Goal: Browse casually: Explore the website without a specific task or goal

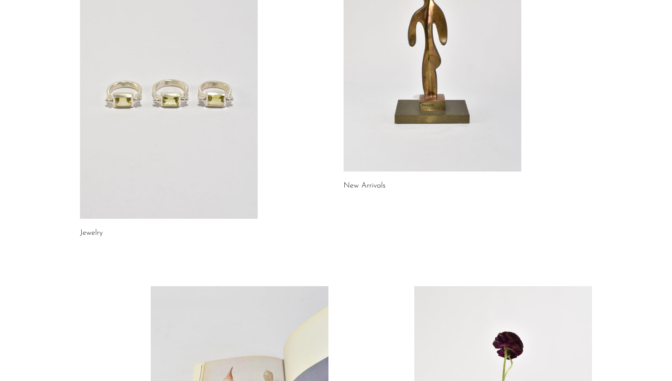
scroll to position [147, 0]
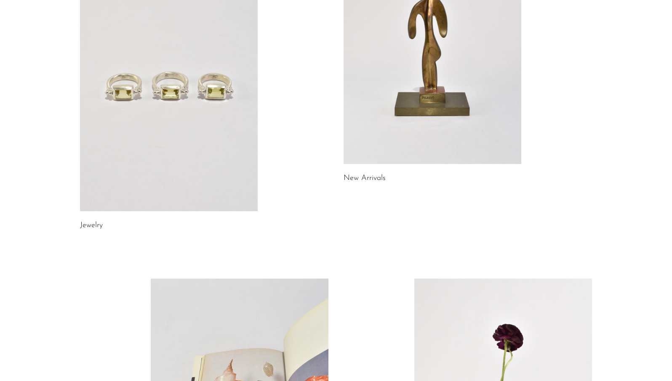
click at [439, 101] on link at bounding box center [432, 39] width 178 height 249
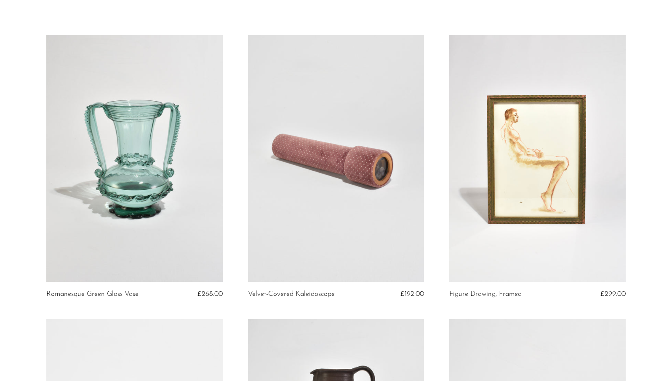
scroll to position [51, 0]
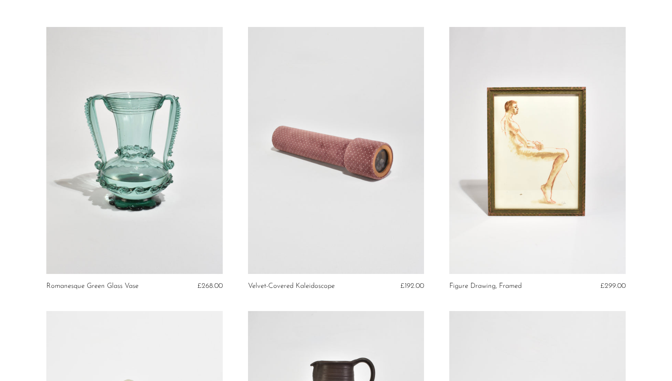
click at [232, 167] on article "Romanesque Green Glass Vase £268.00" at bounding box center [135, 169] width 202 height 284
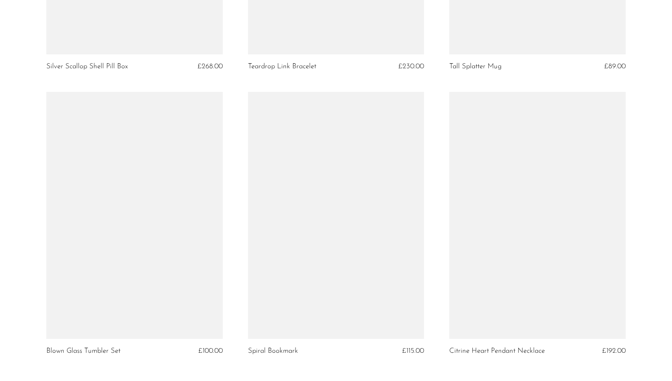
scroll to position [3309, 0]
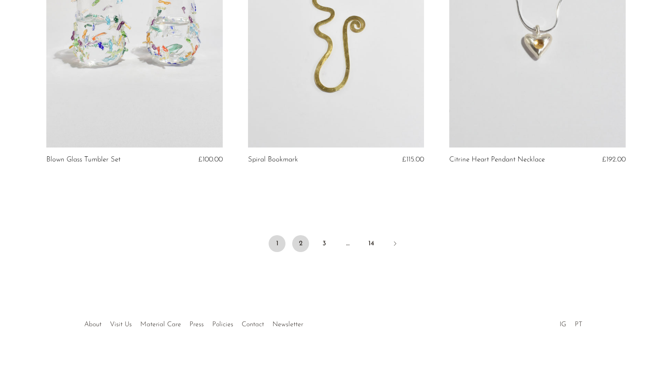
click at [302, 245] on link "2" at bounding box center [300, 243] width 17 height 17
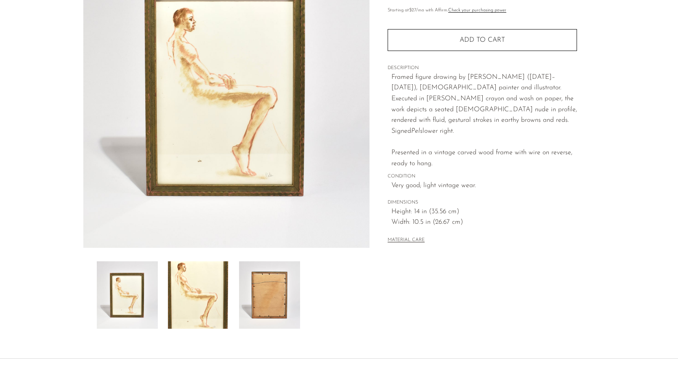
scroll to position [127, 0]
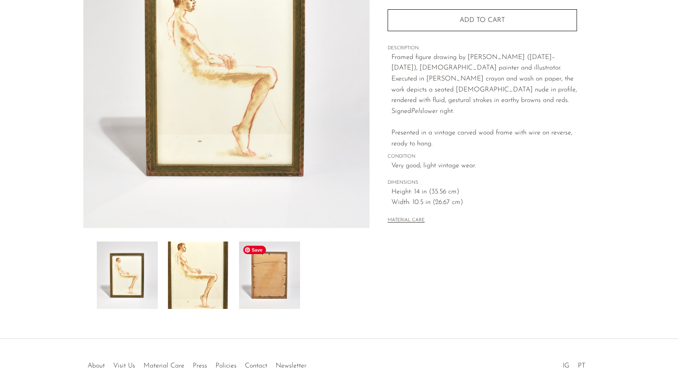
click at [286, 277] on img at bounding box center [269, 274] width 61 height 67
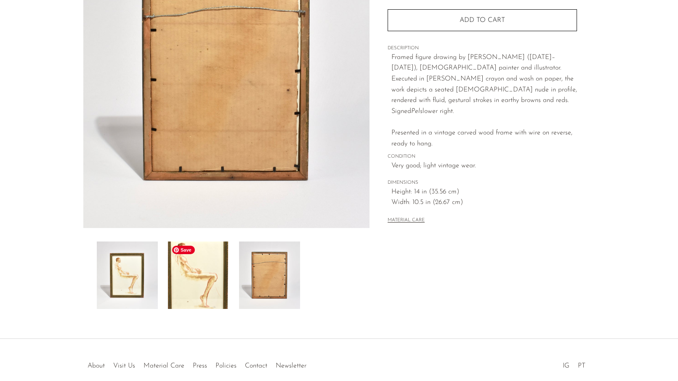
click at [211, 275] on img at bounding box center [198, 274] width 61 height 67
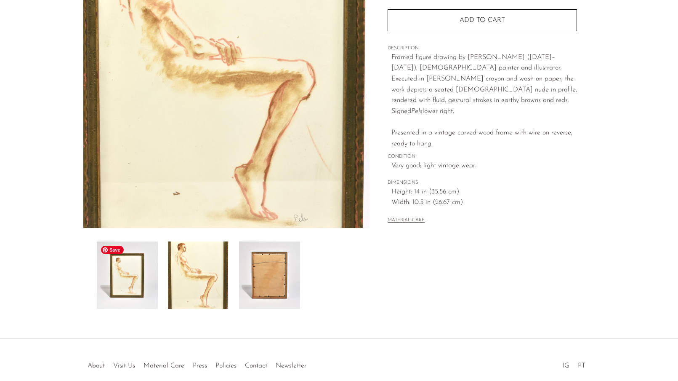
click at [141, 275] on img at bounding box center [127, 274] width 61 height 67
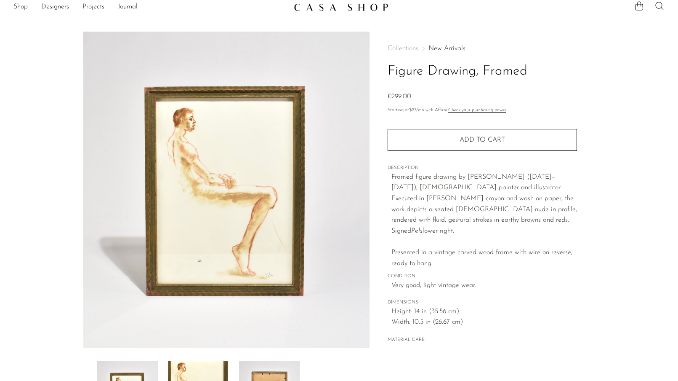
scroll to position [0, 0]
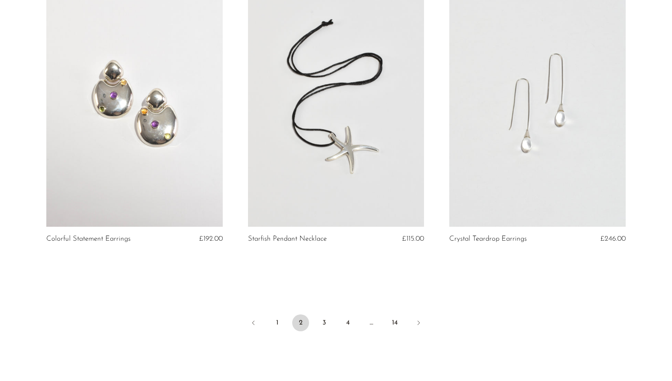
scroll to position [3317, 0]
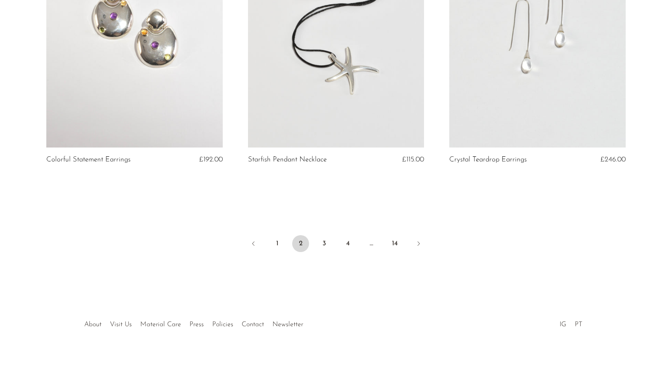
click at [322, 232] on ul "1 2 3 4 … 14" at bounding box center [336, 244] width 539 height 25
click at [322, 237] on link "3" at bounding box center [324, 243] width 17 height 17
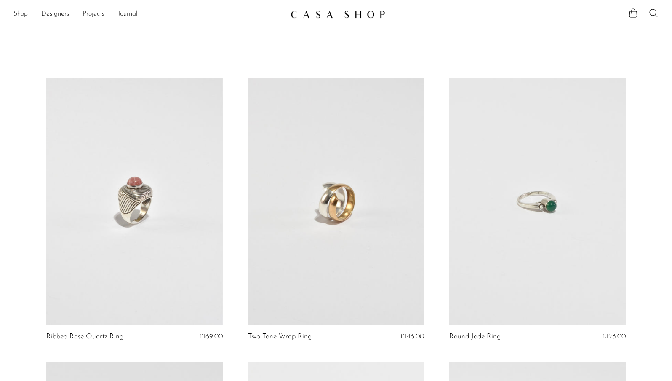
click at [27, 15] on link "Shop" at bounding box center [20, 14] width 14 height 11
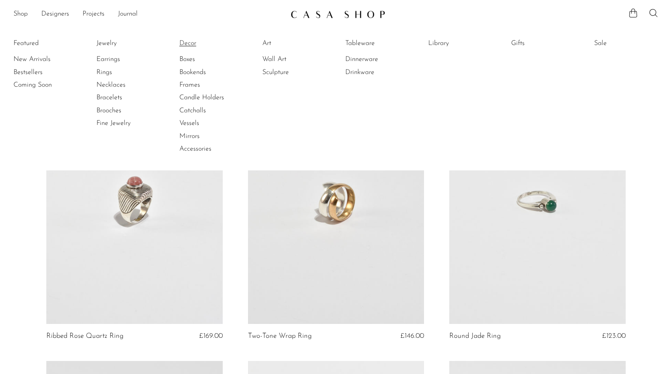
click at [192, 43] on link "Decor" at bounding box center [210, 43] width 63 height 9
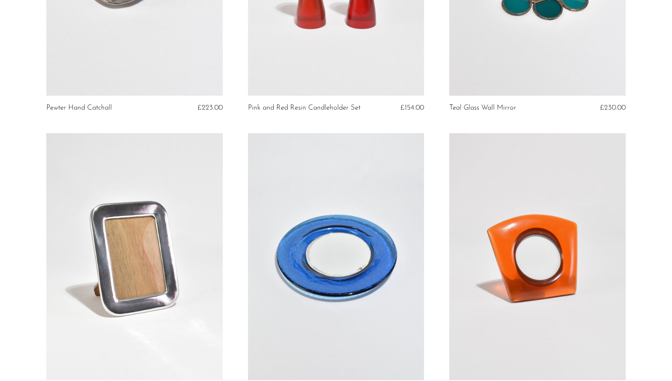
scroll to position [3294, 0]
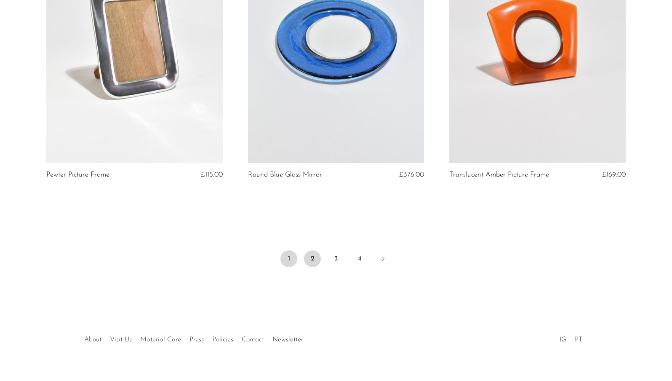
click at [312, 259] on link "2" at bounding box center [312, 258] width 17 height 17
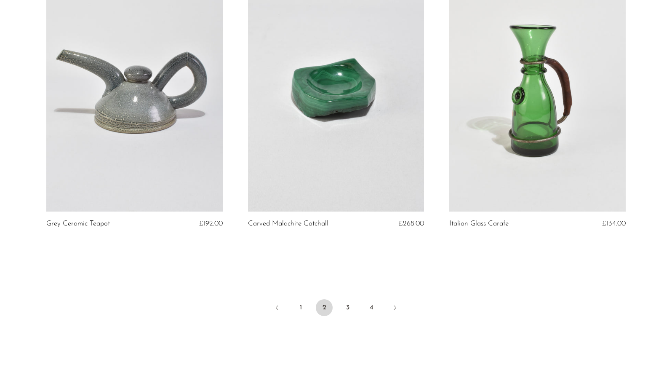
scroll to position [3250, 0]
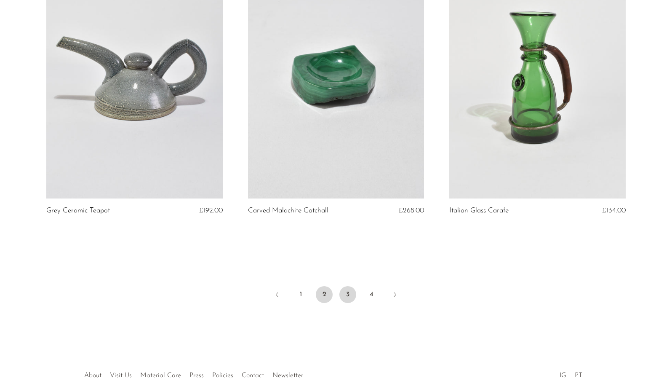
click at [345, 299] on link "3" at bounding box center [347, 294] width 17 height 17
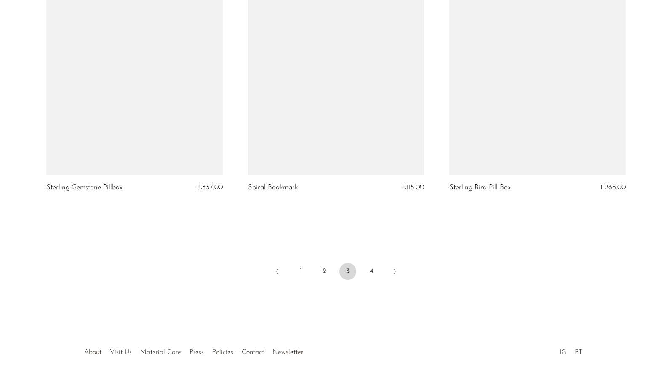
scroll to position [3283, 0]
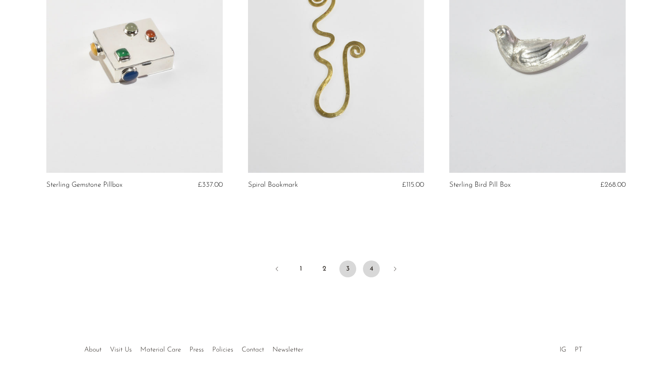
click at [375, 264] on link "4" at bounding box center [371, 268] width 17 height 17
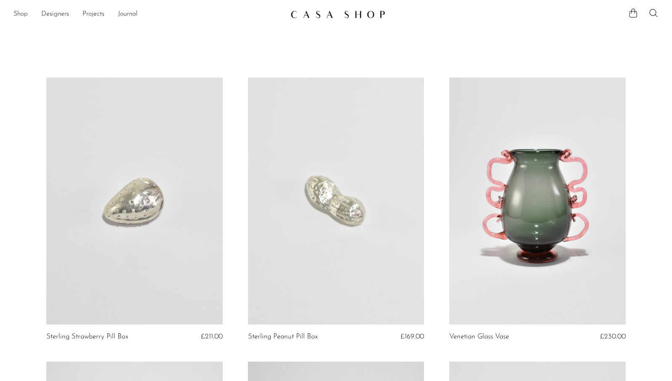
click at [19, 17] on link "Shop" at bounding box center [20, 14] width 14 height 11
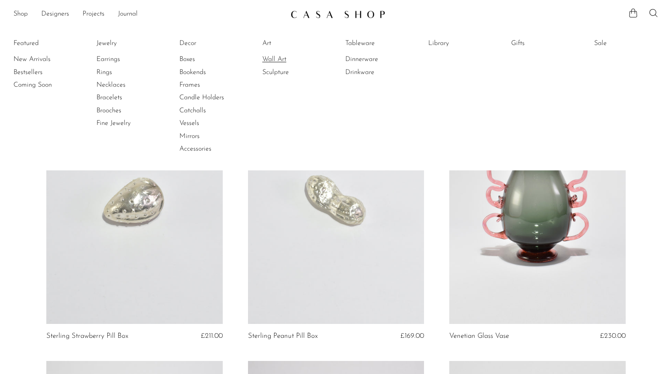
click at [284, 61] on link "Wall Art" at bounding box center [293, 59] width 63 height 9
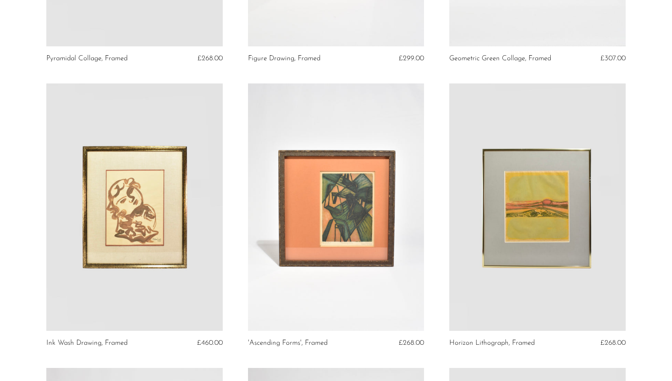
scroll to position [277, 0]
